Goal: Information Seeking & Learning: Stay updated

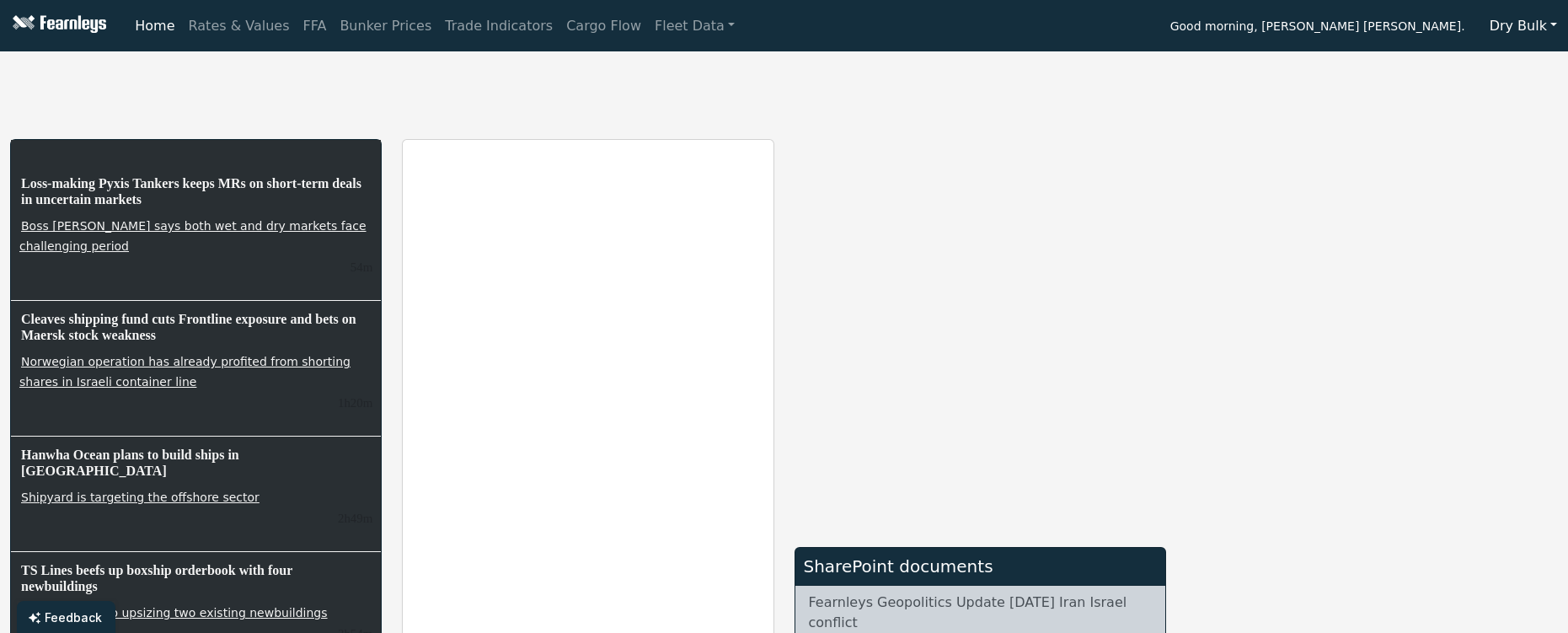
click at [286, 132] on div "Loss-making Pyxis Tankers keeps MRs on short-term deals in uncertain markets Bo…" at bounding box center [784, 536] width 1568 height 955
click at [165, 141] on div at bounding box center [196, 153] width 370 height 26
click at [222, 39] on link "Rates & Values" at bounding box center [240, 26] width 115 height 34
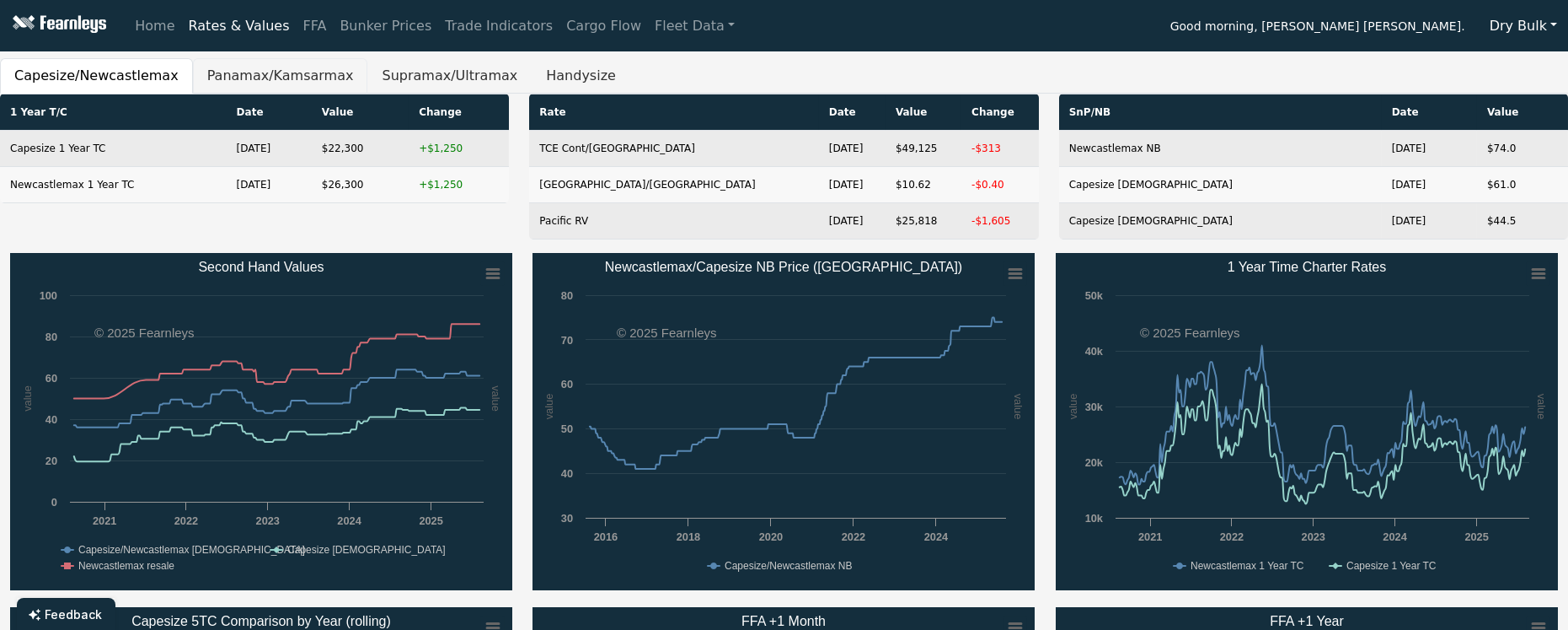
click at [208, 78] on button "Panamax/Kamsarmax" at bounding box center [280, 76] width 175 height 36
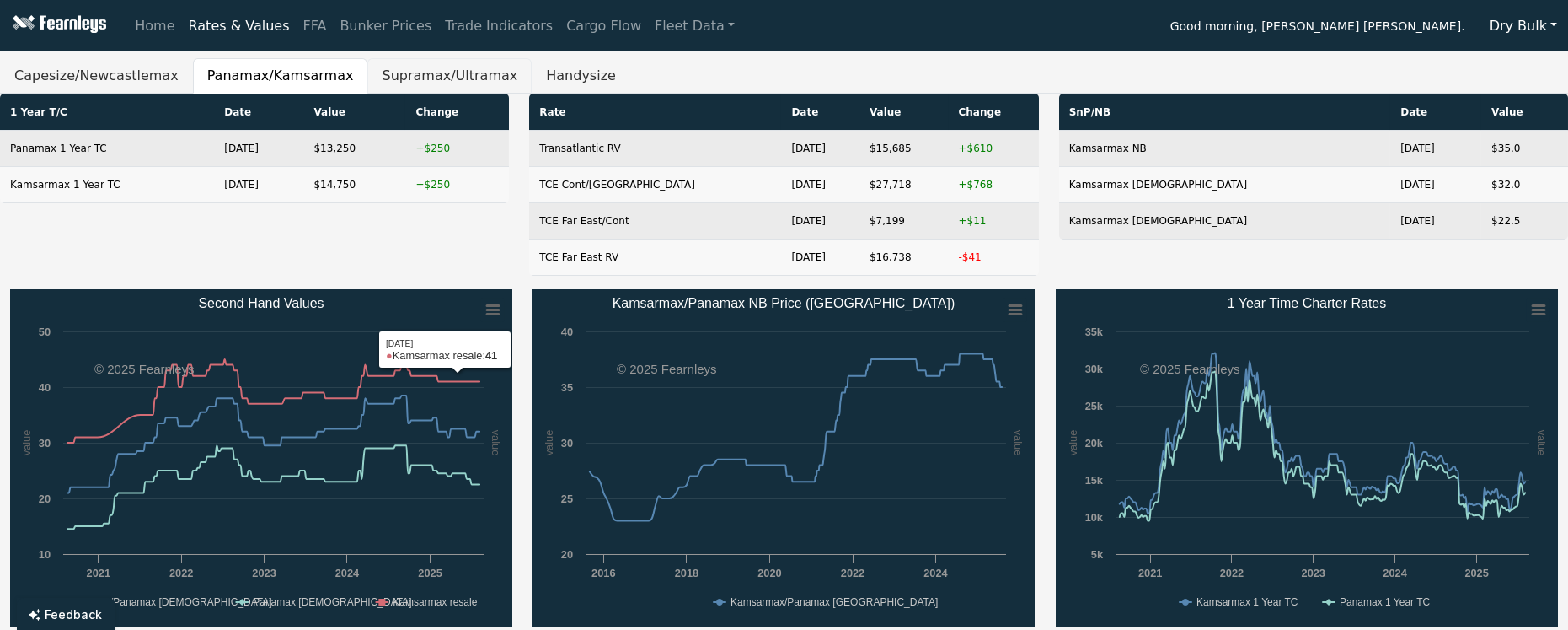
click at [408, 79] on button "Supramax/Ultramax" at bounding box center [449, 76] width 164 height 36
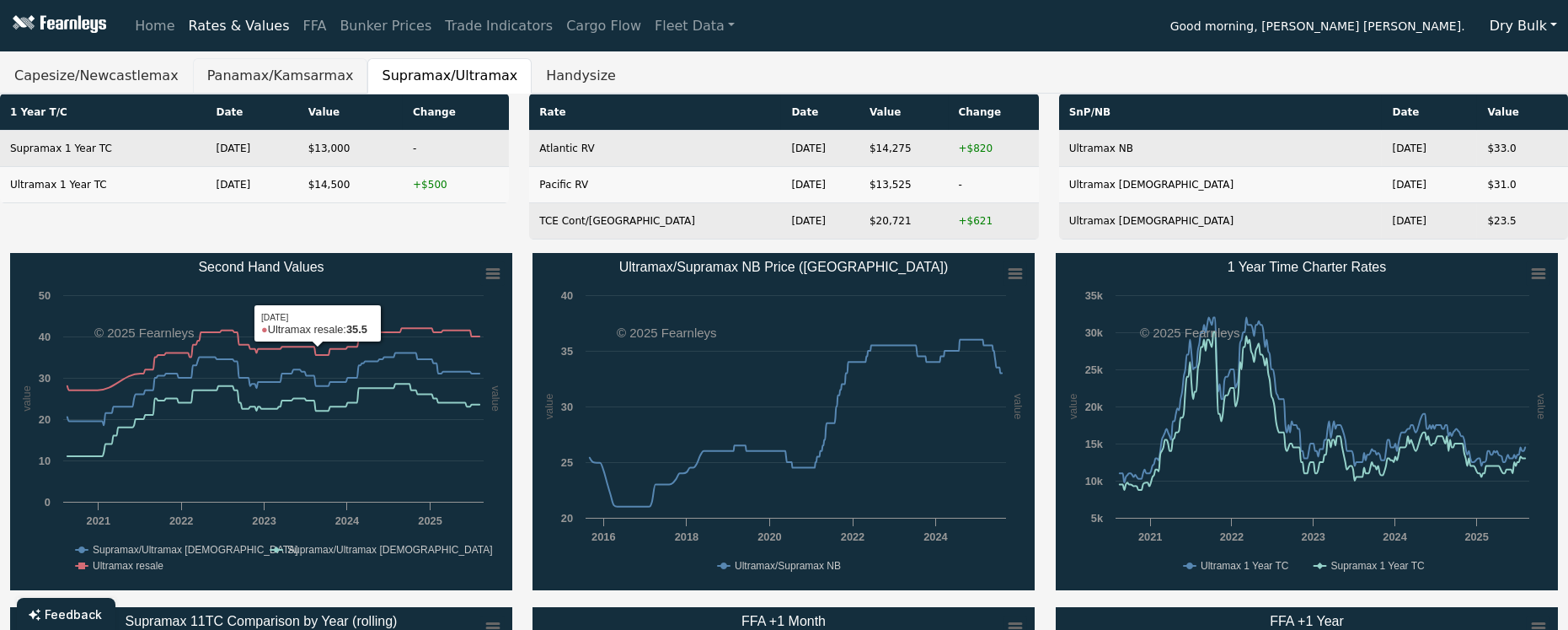
click at [243, 70] on button "Panamax/Kamsarmax" at bounding box center [280, 76] width 175 height 36
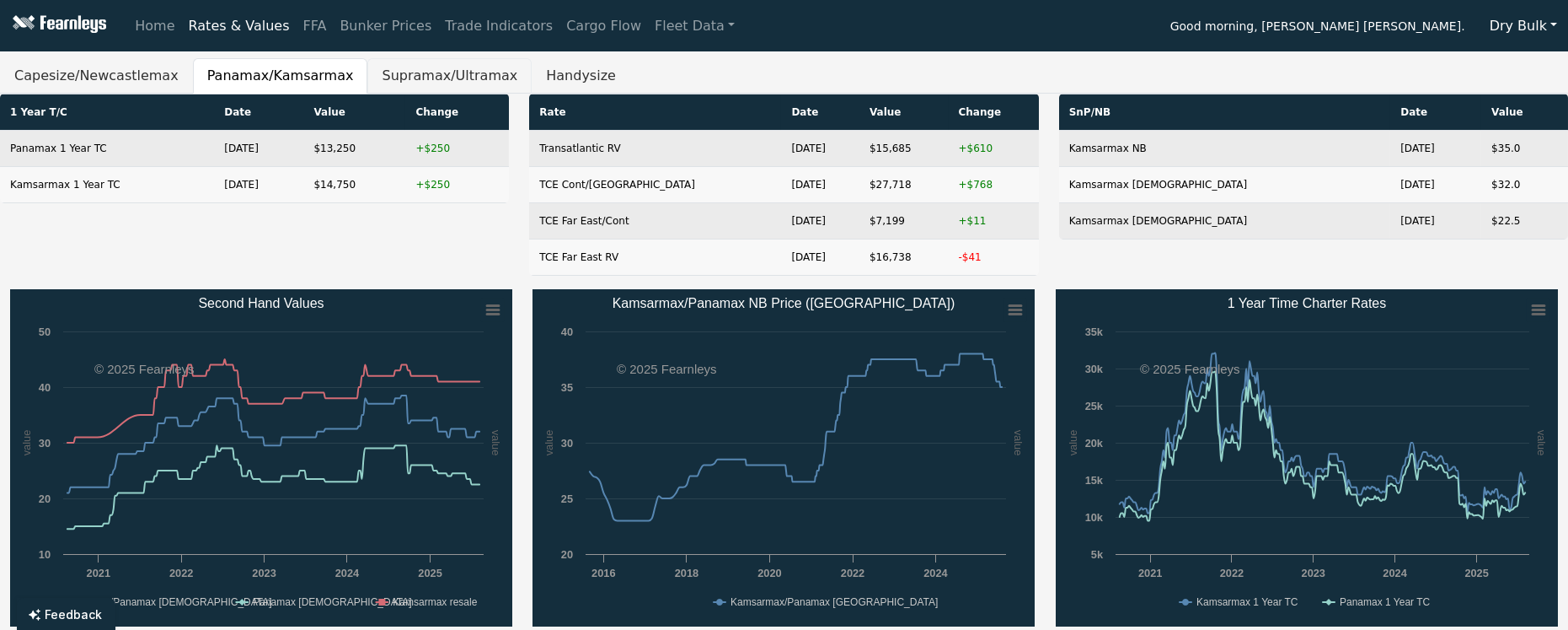
click at [367, 71] on button "Supramax/Ultramax" at bounding box center [449, 76] width 164 height 36
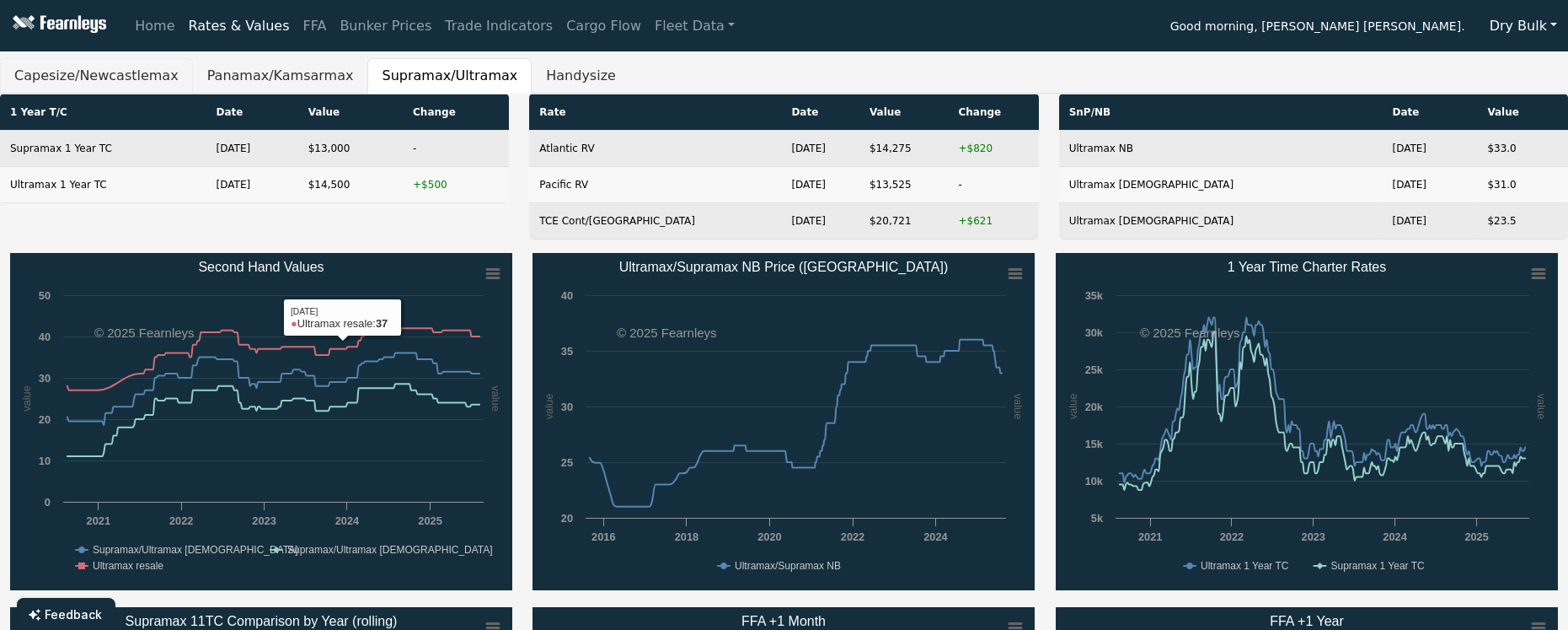
click at [49, 77] on button "Capesize/Newcastlemax" at bounding box center [96, 76] width 193 height 36
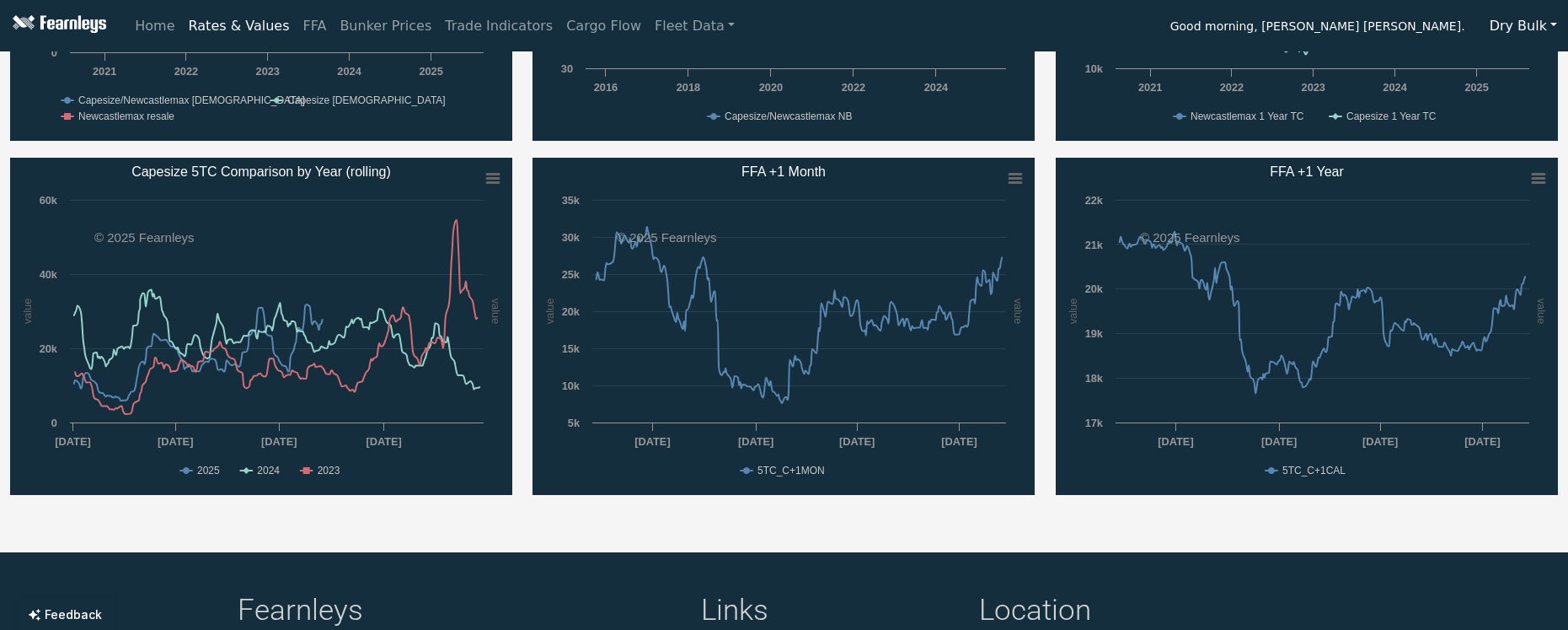
scroll to position [562, 0]
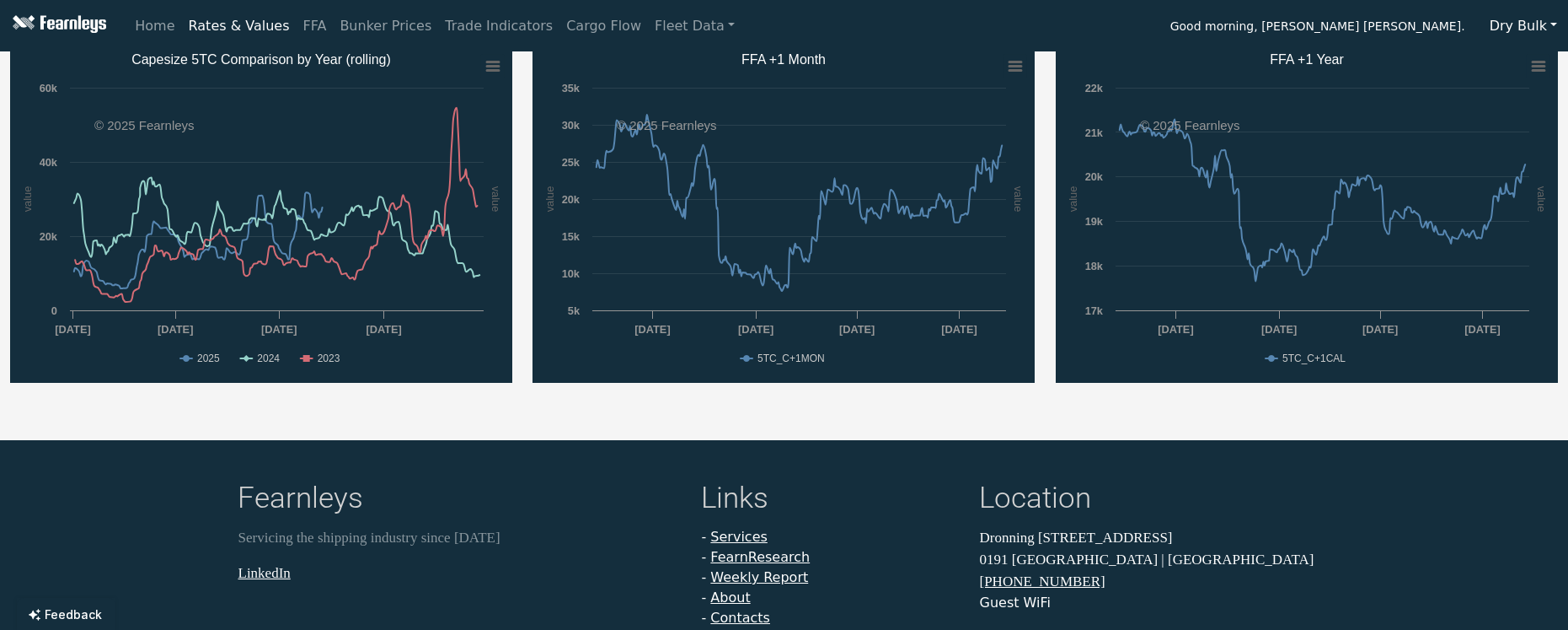
click at [184, 377] on rect "Capesize 5TC Comparison by Year (rolling)" at bounding box center [260, 214] width 502 height 338
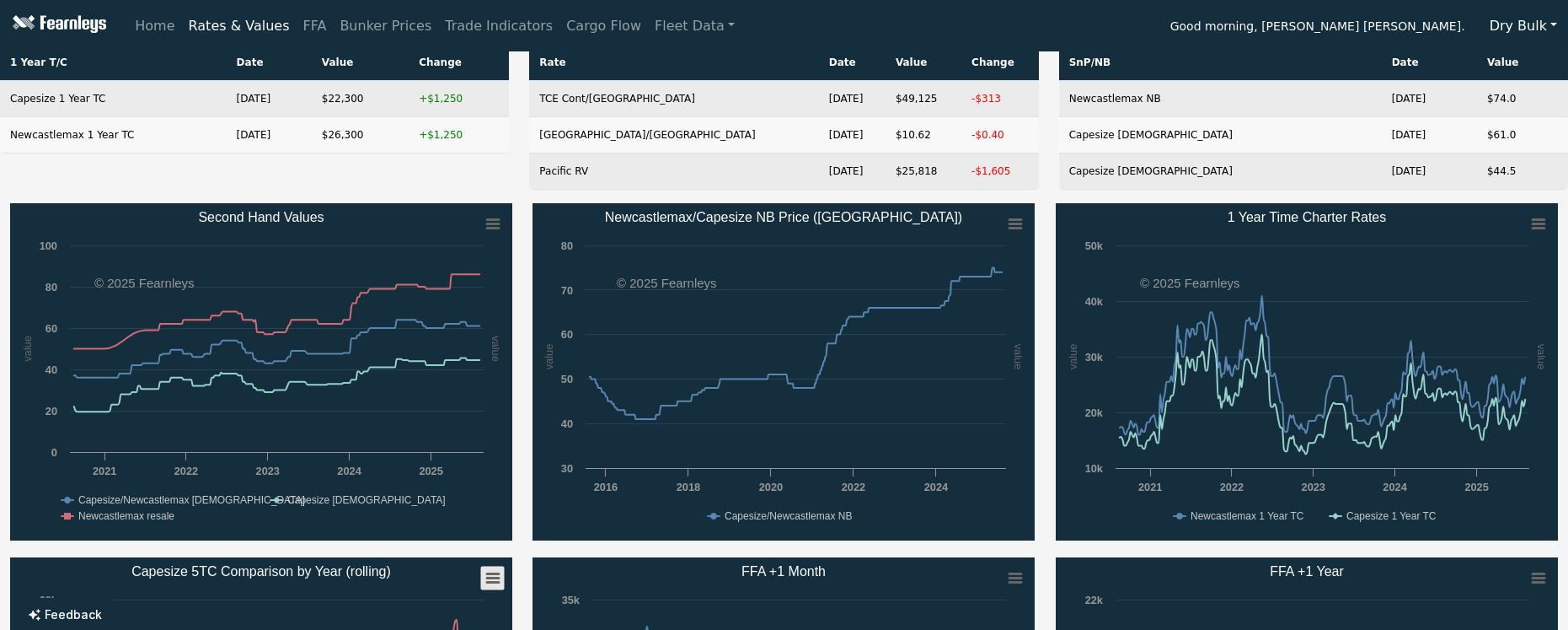
scroll to position [0, 0]
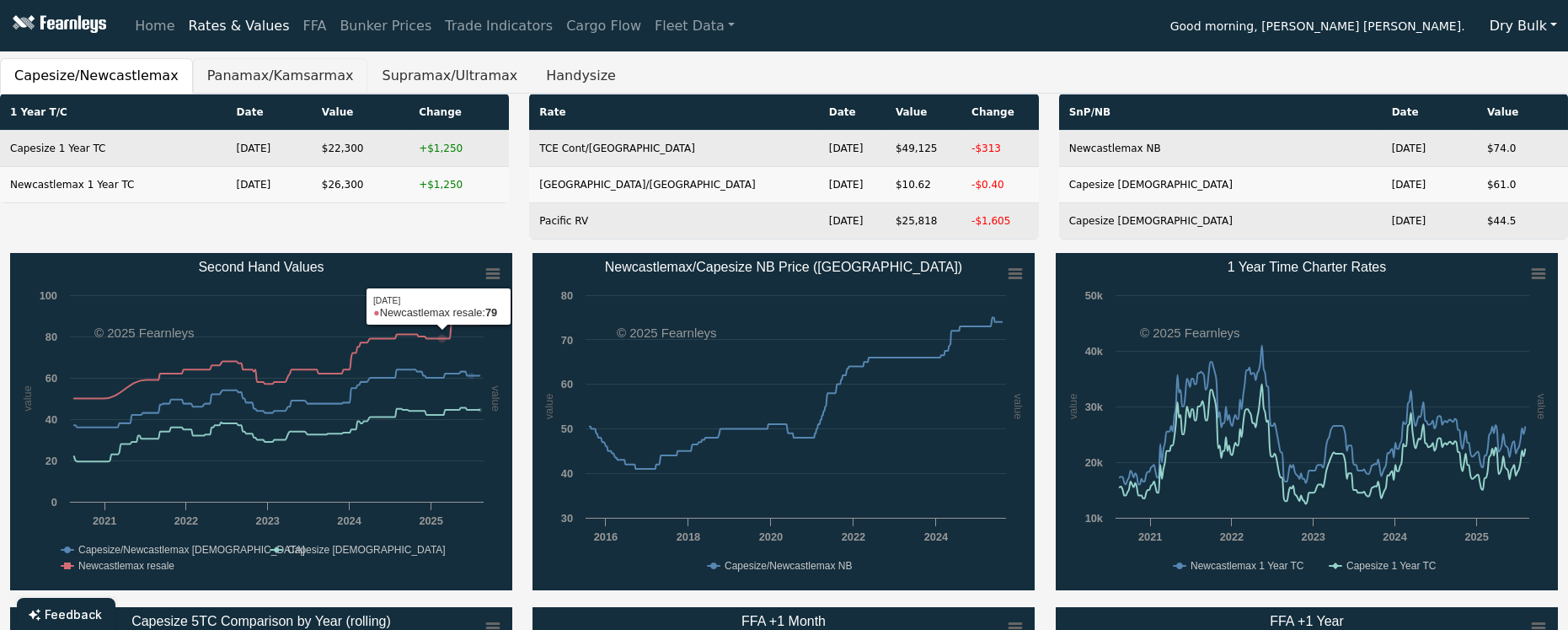
click at [272, 75] on button "Panamax/Kamsarmax" at bounding box center [280, 76] width 175 height 36
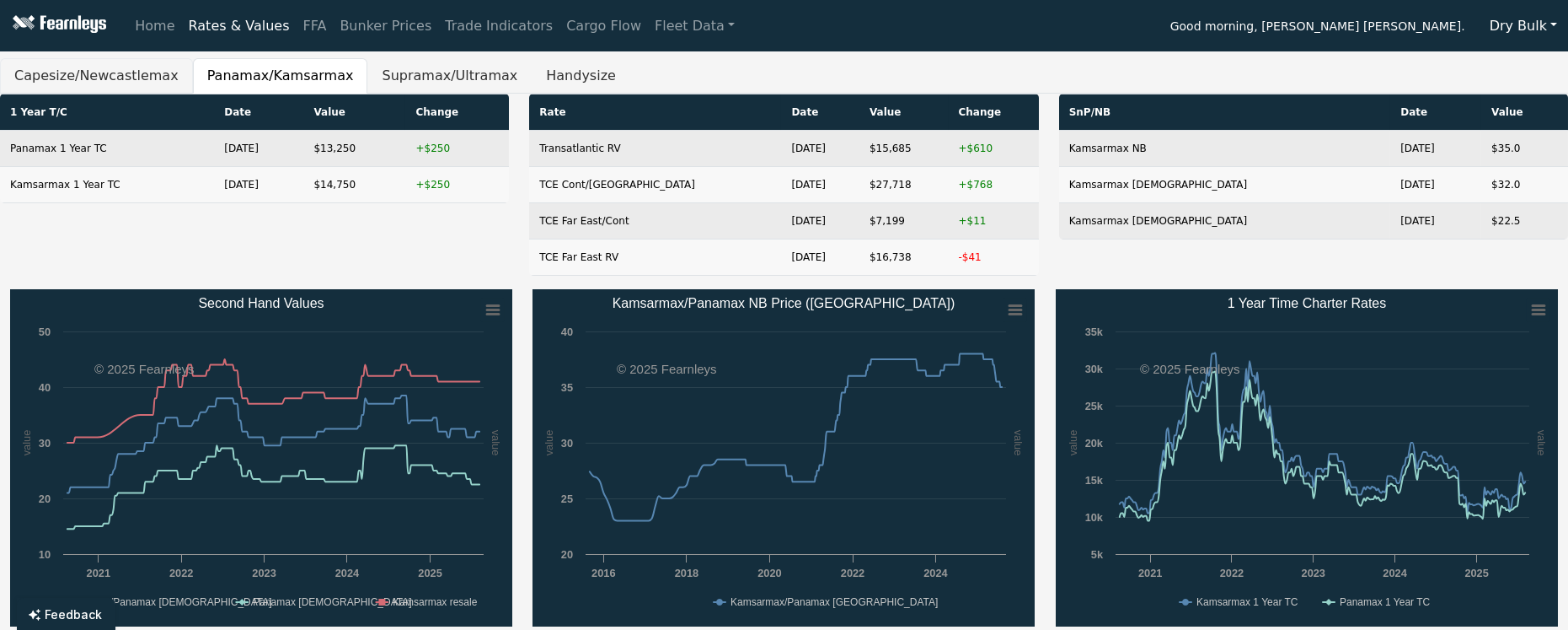
click at [102, 79] on button "Capesize/Newcastlemax" at bounding box center [96, 76] width 193 height 36
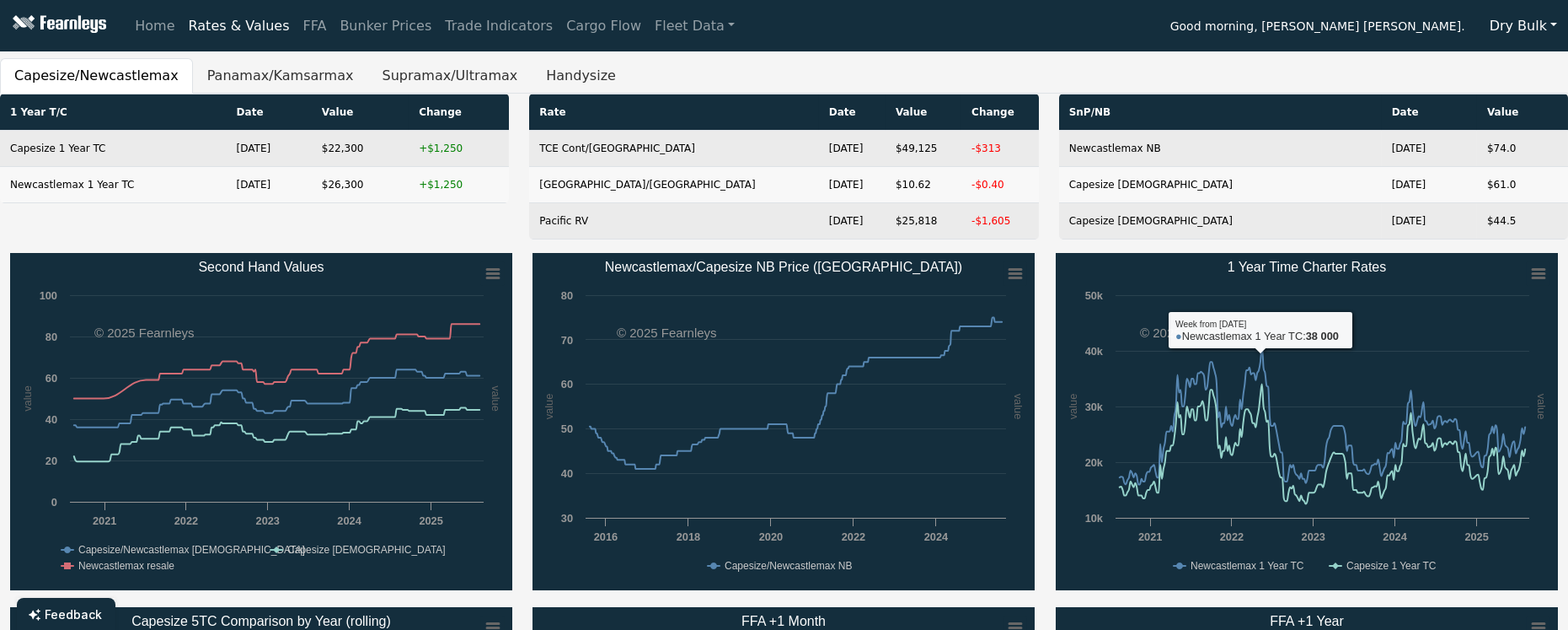
click at [1516, 37] on button "Dry Bulk" at bounding box center [1523, 26] width 89 height 32
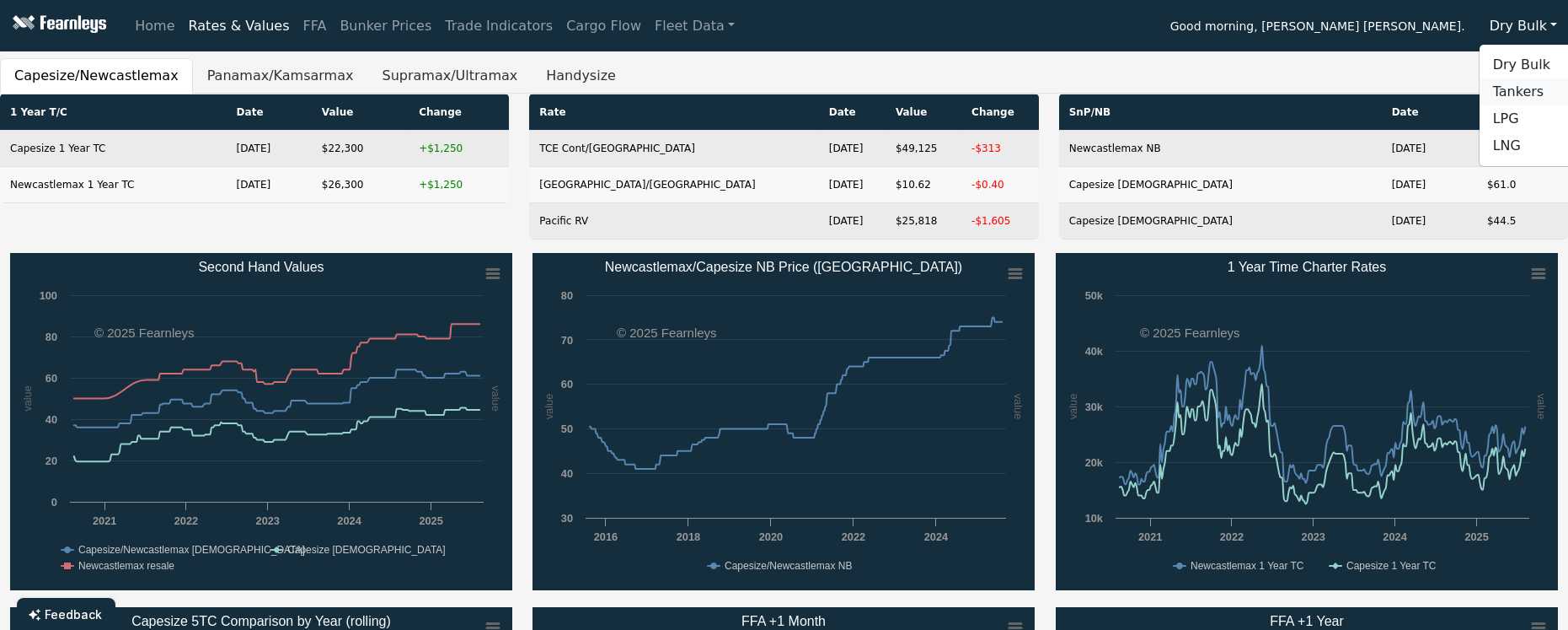
click at [1507, 93] on link "Tankers" at bounding box center [1546, 91] width 134 height 27
